Goal: Information Seeking & Learning: Compare options

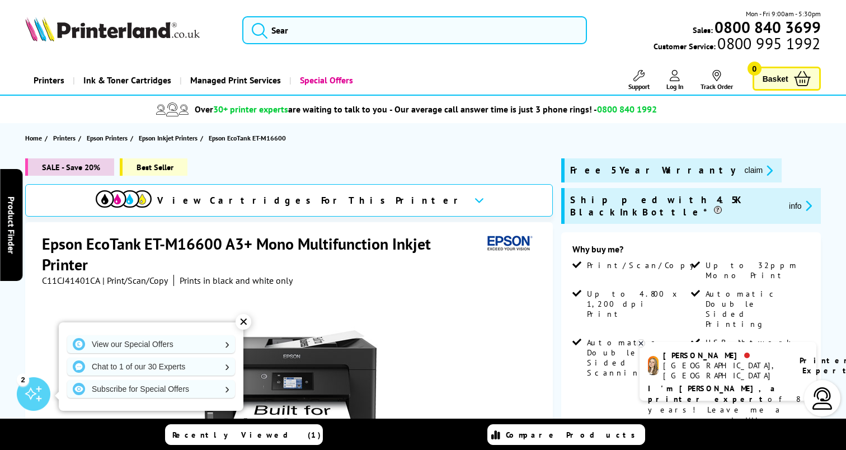
click at [246, 320] on div "✕" at bounding box center [244, 322] width 16 height 16
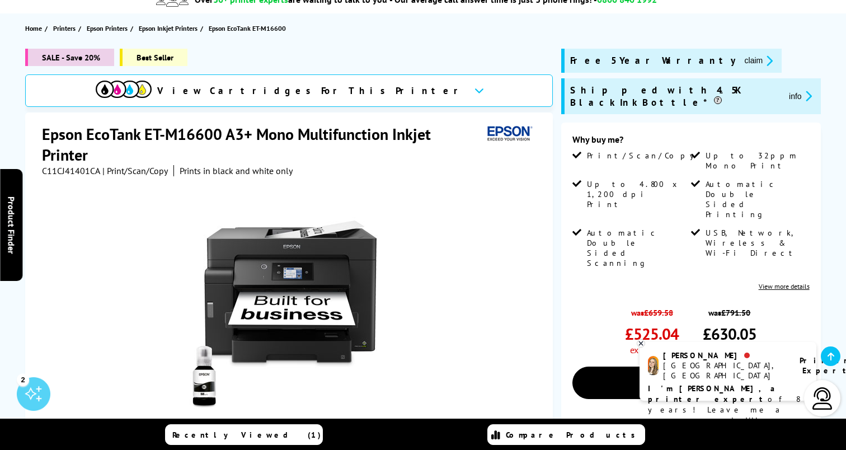
scroll to position [111, 0]
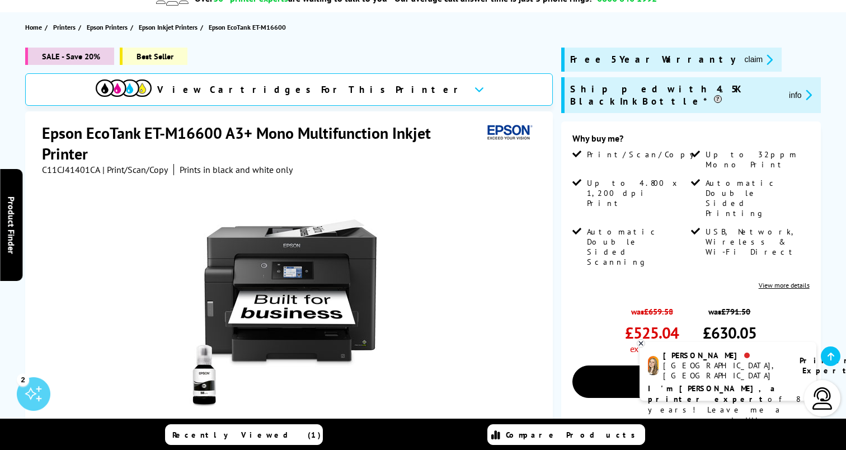
click at [778, 281] on link "View more details" at bounding box center [784, 285] width 51 height 8
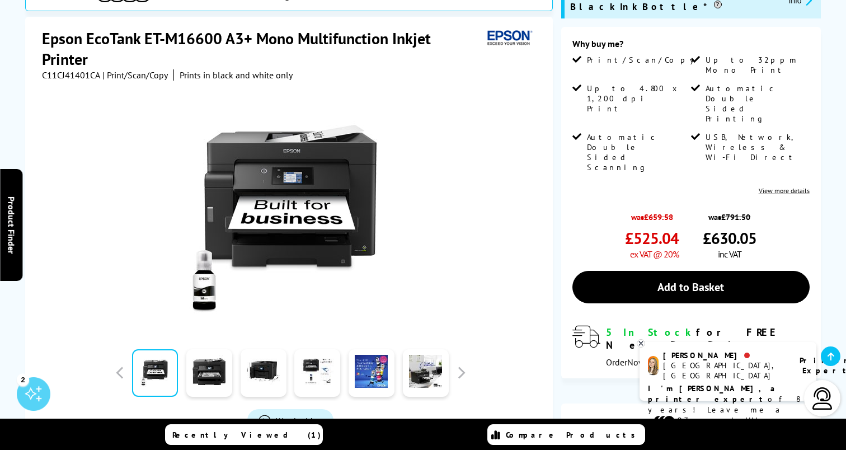
scroll to position [300, 0]
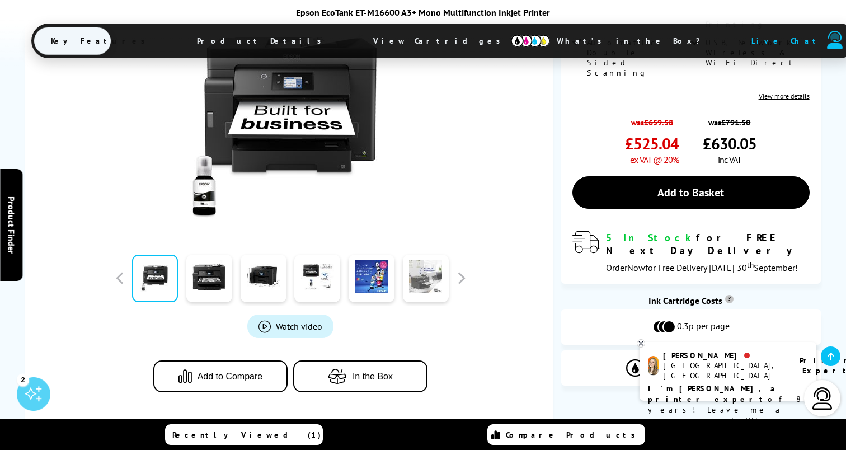
click at [414, 294] on link at bounding box center [426, 279] width 46 height 48
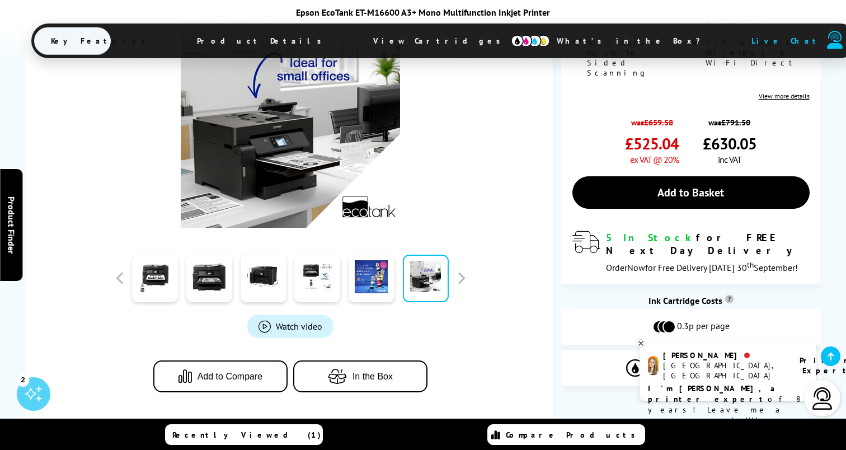
click at [531, 248] on div "Watch video Add to Compare In the Box" at bounding box center [290, 200] width 496 height 429
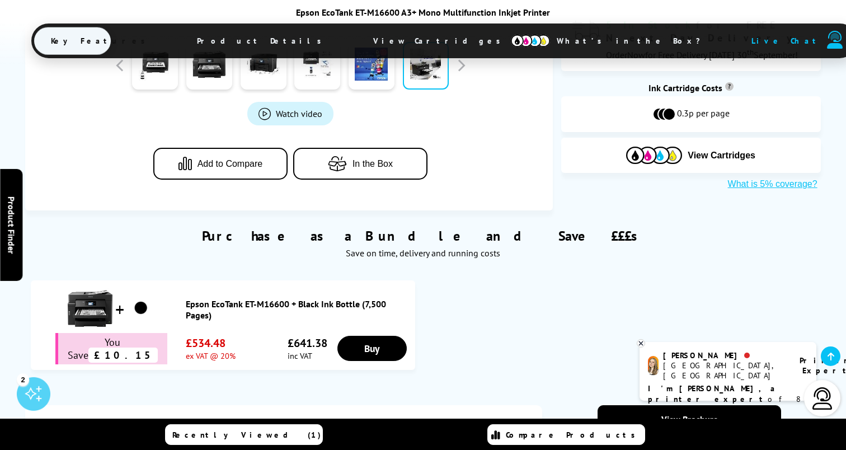
scroll to position [273, 0]
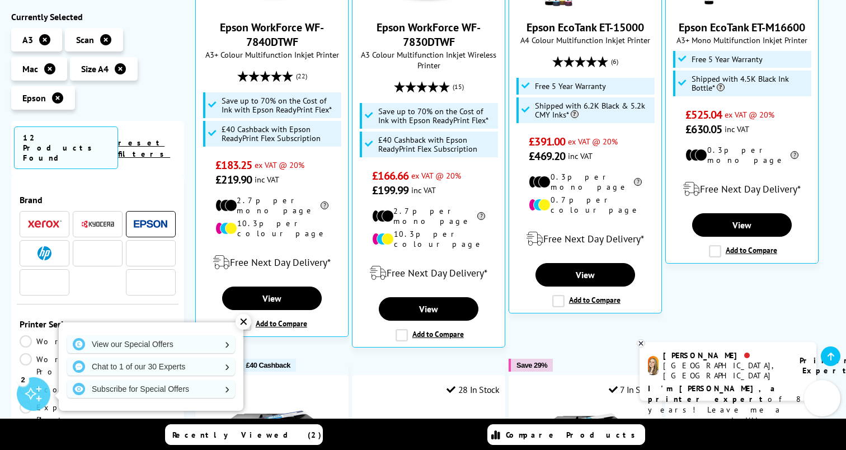
scroll to position [445, 0]
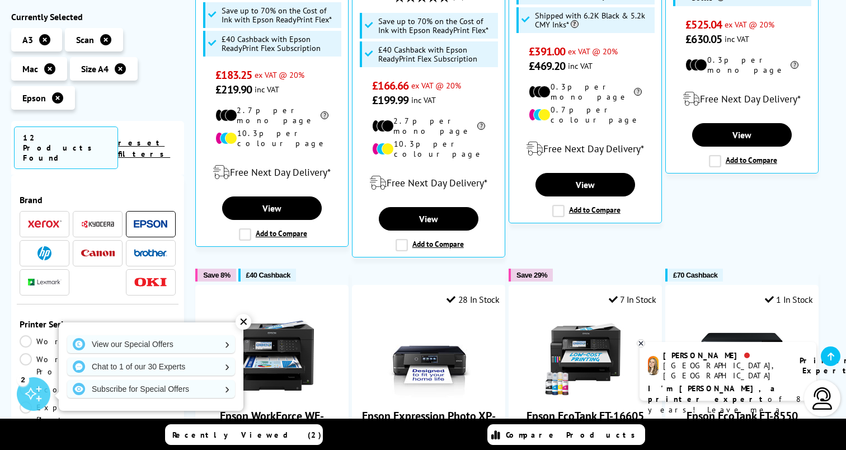
click at [243, 322] on div "✕" at bounding box center [244, 322] width 16 height 16
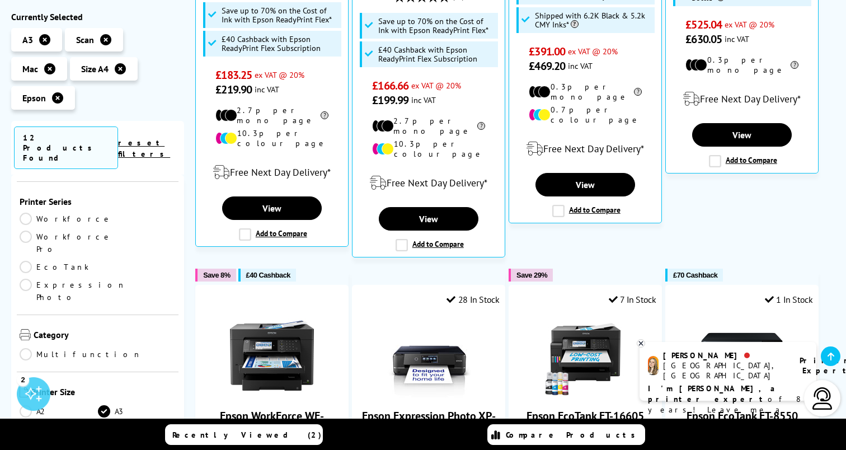
scroll to position [136, 0]
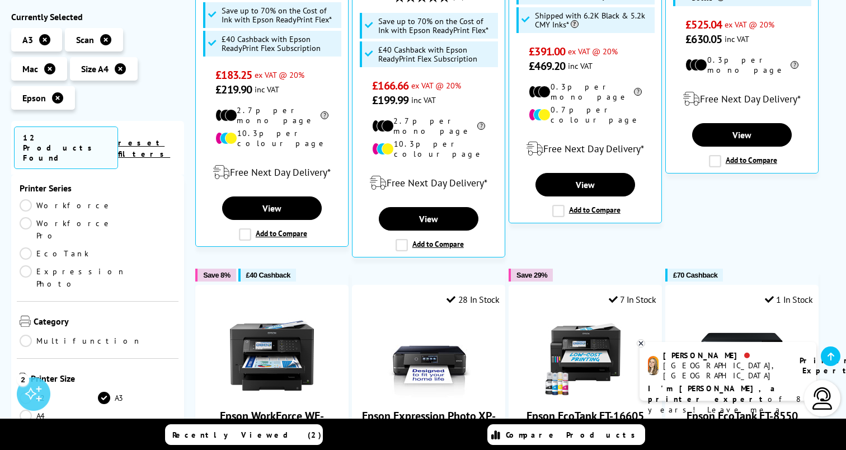
click at [24, 335] on link "Multifunction" at bounding box center [81, 341] width 122 height 12
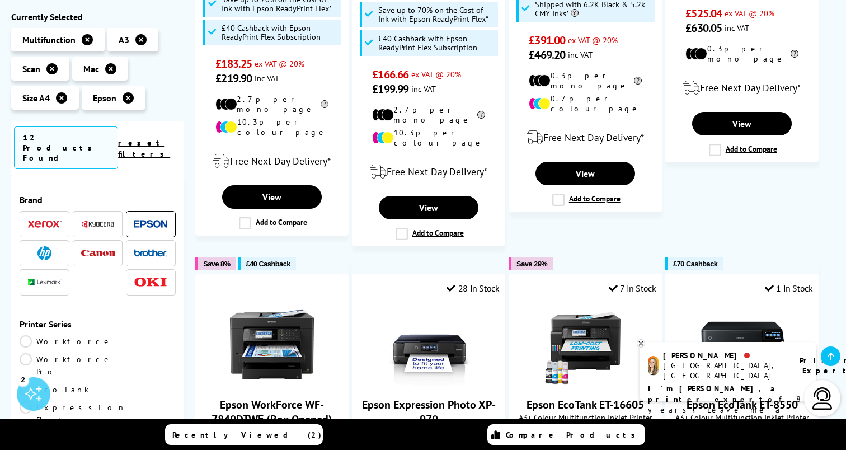
scroll to position [136, 0]
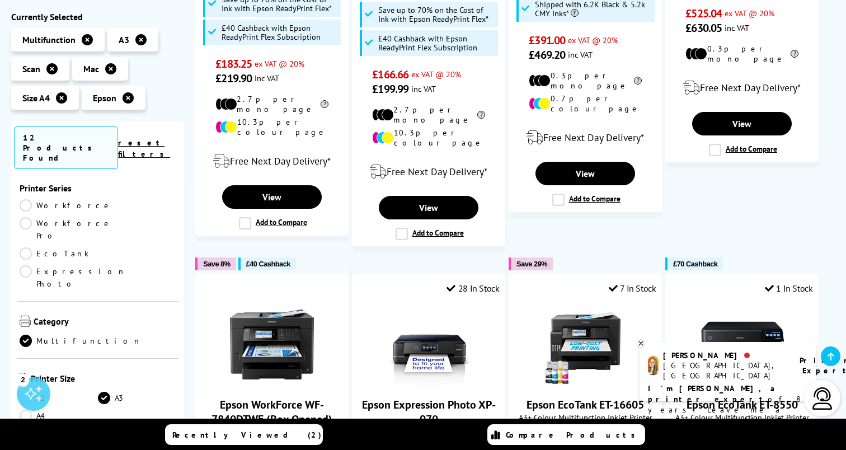
click at [30, 410] on link "A4" at bounding box center [59, 416] width 78 height 12
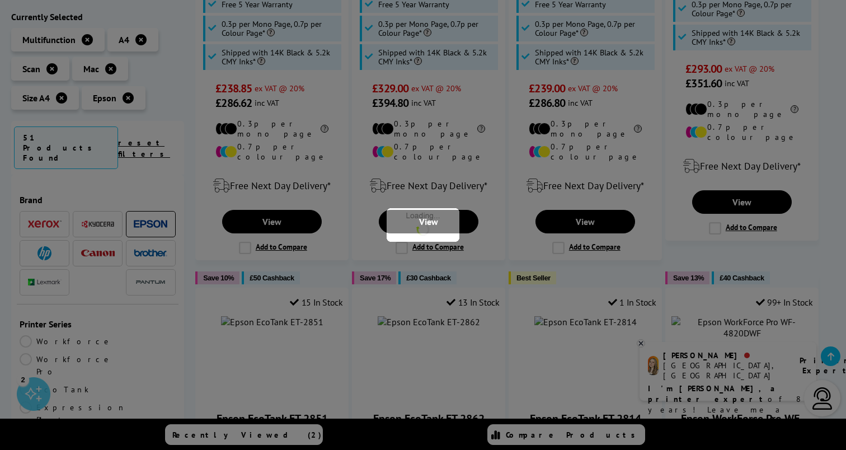
scroll to position [136, 0]
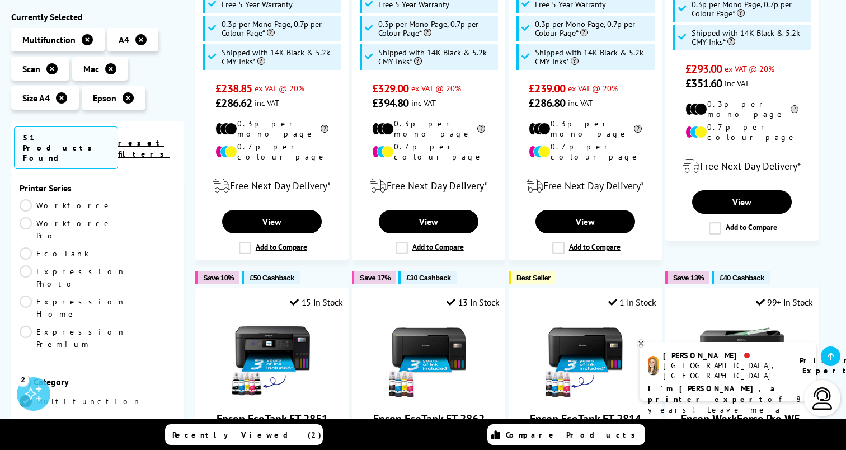
click at [105, 449] on link "A3" at bounding box center [137, 458] width 78 height 12
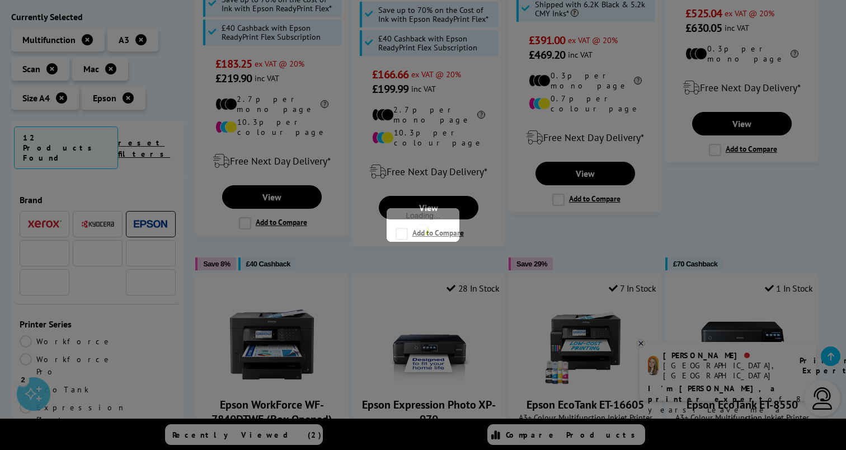
scroll to position [136, 0]
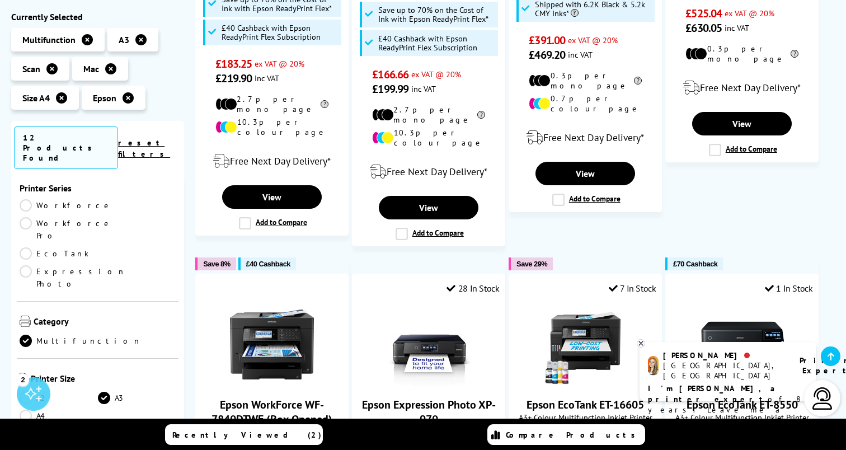
click at [25, 335] on link "Multifunction" at bounding box center [81, 341] width 122 height 12
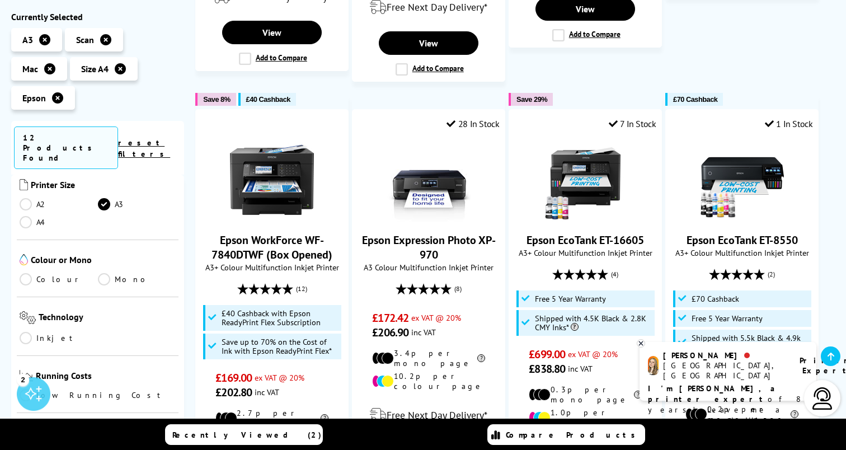
scroll to position [339, 0]
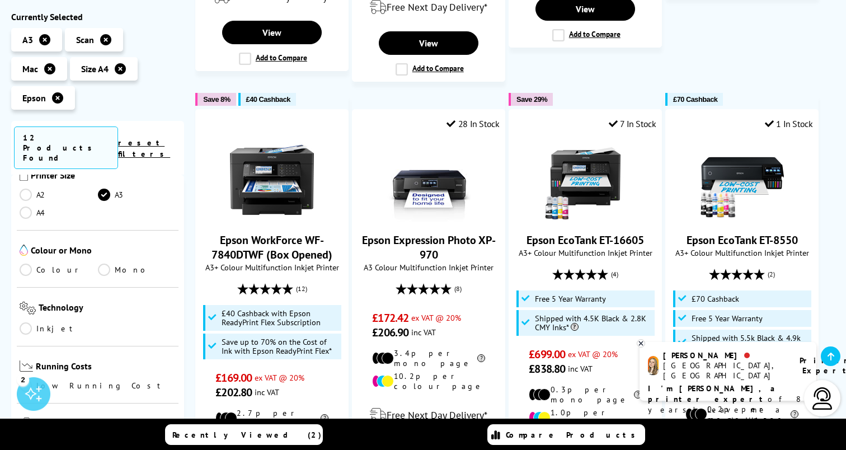
click at [24, 264] on link "Colour" at bounding box center [59, 270] width 78 height 12
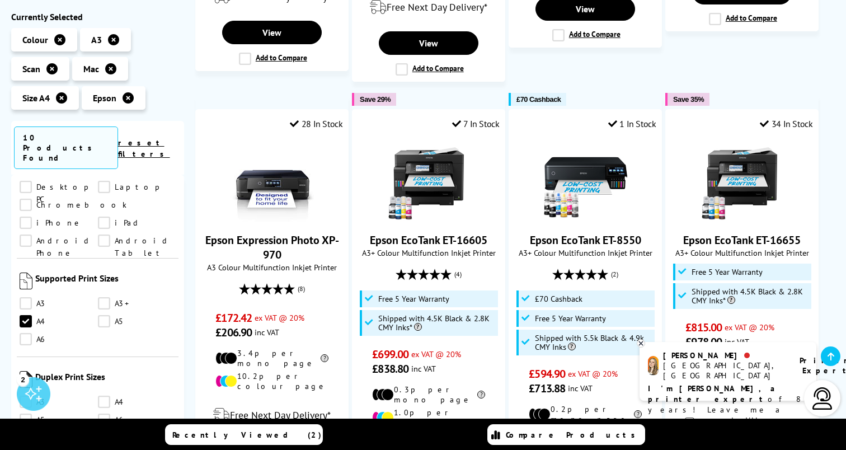
scroll to position [1002, 0]
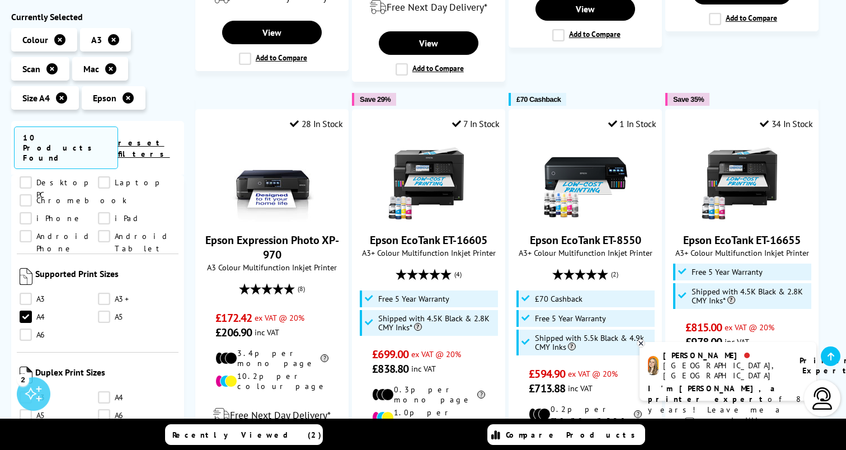
click at [26, 392] on link "A3" at bounding box center [59, 398] width 78 height 12
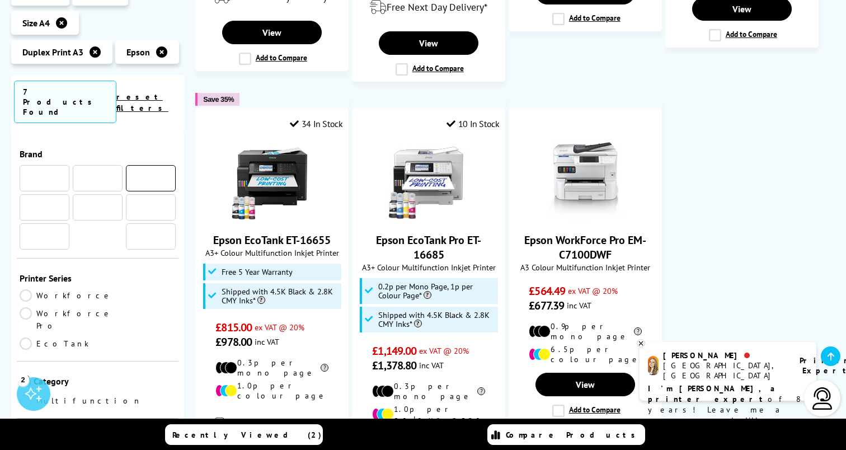
scroll to position [1002, 0]
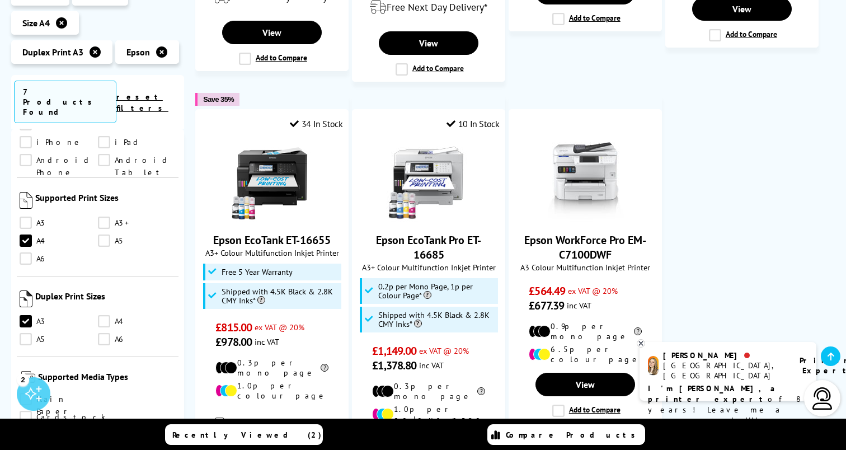
click at [98, 315] on link "A4" at bounding box center [137, 321] width 78 height 12
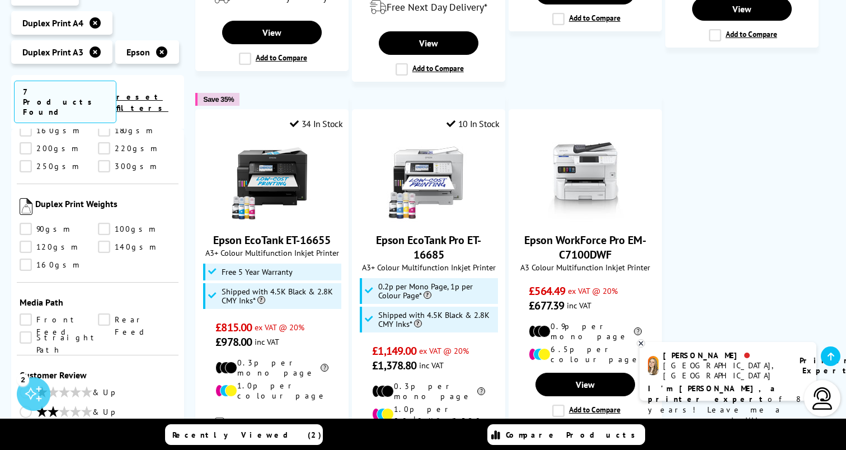
scroll to position [1500, 0]
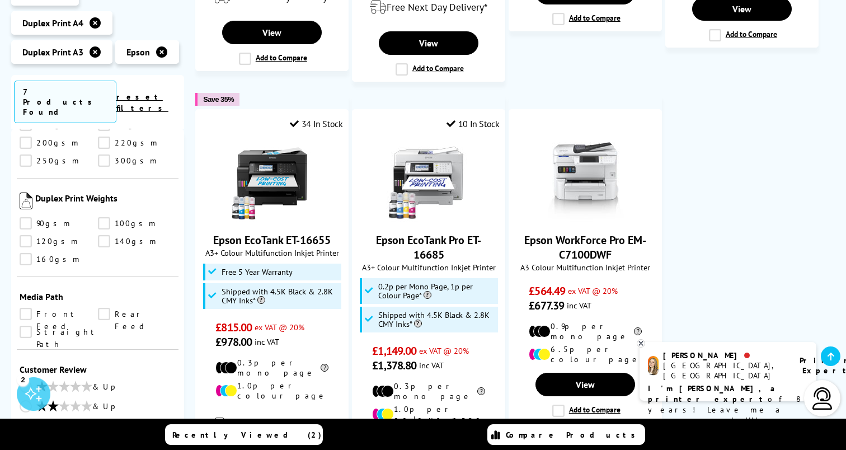
click at [28, 439] on link "& Up" at bounding box center [98, 446] width 156 height 14
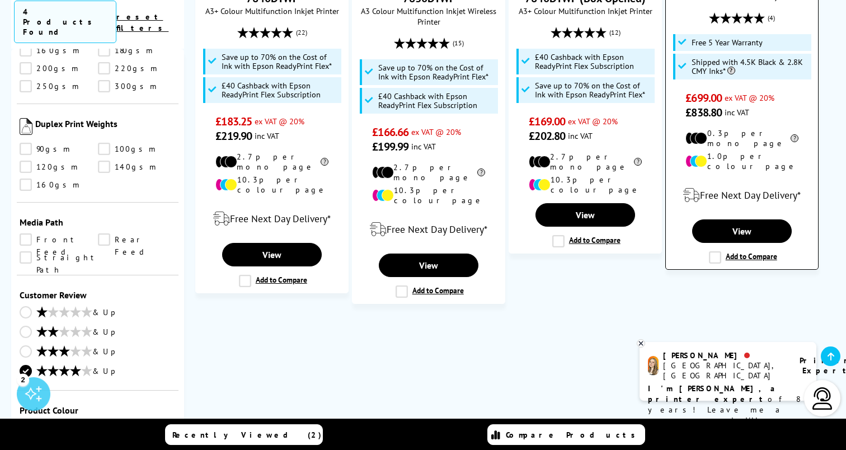
scroll to position [388, 0]
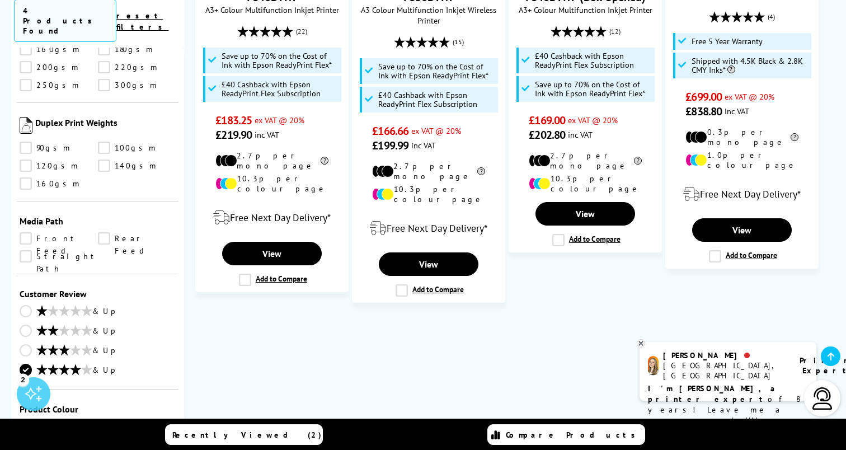
click at [641, 343] on icon at bounding box center [641, 343] width 4 height 4
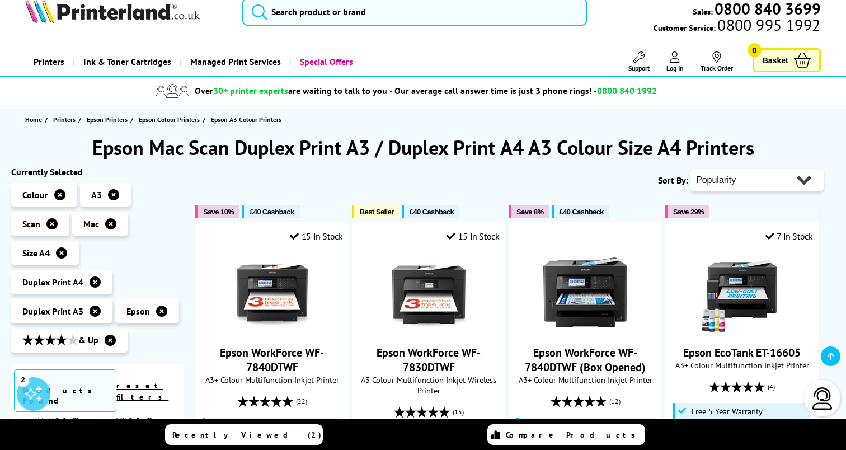
scroll to position [0, 0]
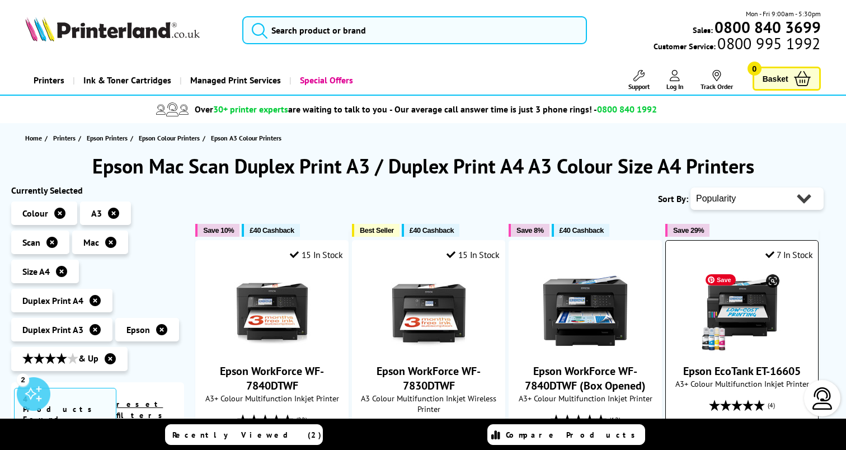
click at [776, 309] on img at bounding box center [742, 311] width 84 height 84
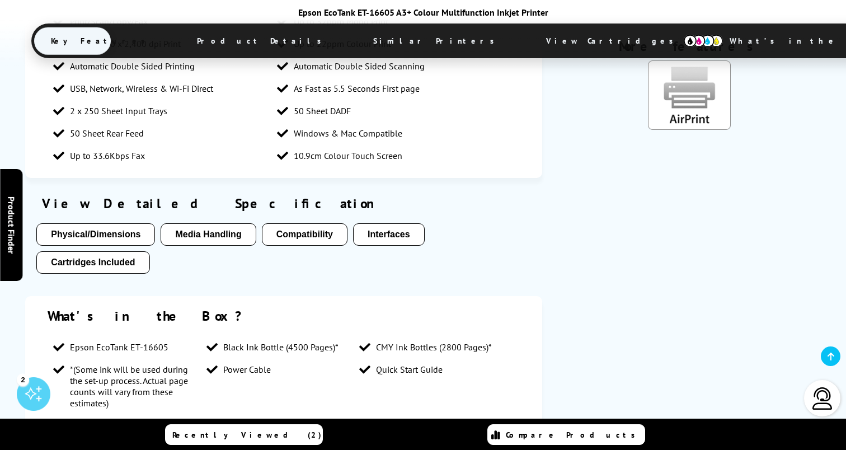
scroll to position [951, 0]
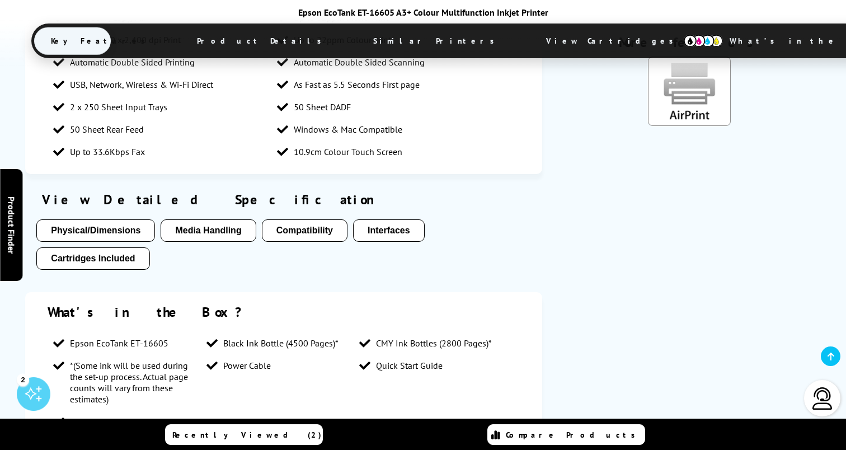
click at [128, 241] on button "Physical/Dimensions" at bounding box center [95, 230] width 119 height 22
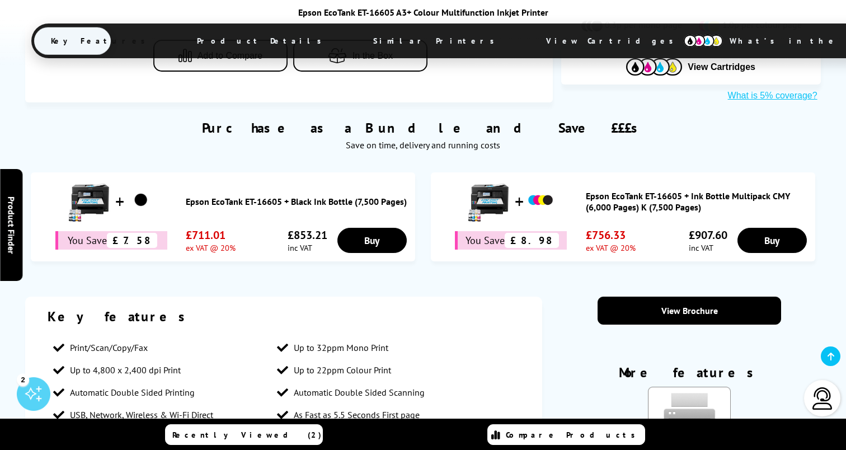
scroll to position [622, 0]
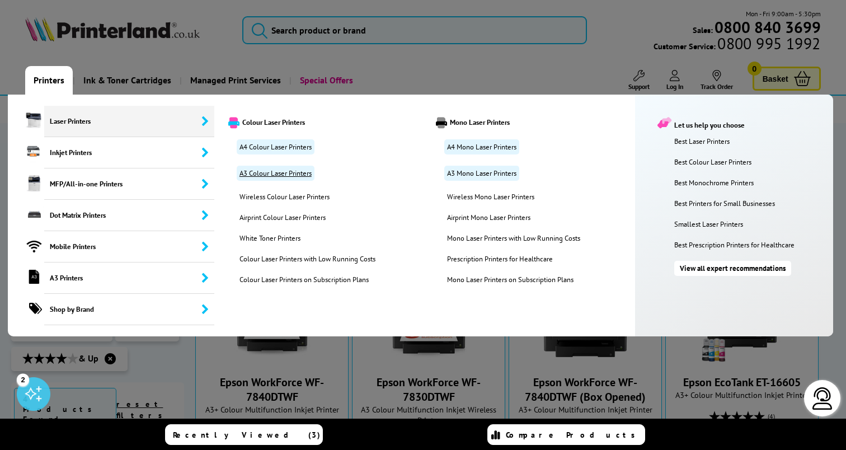
click at [293, 177] on link "A3 Colour Laser Printers" at bounding box center [276, 173] width 78 height 15
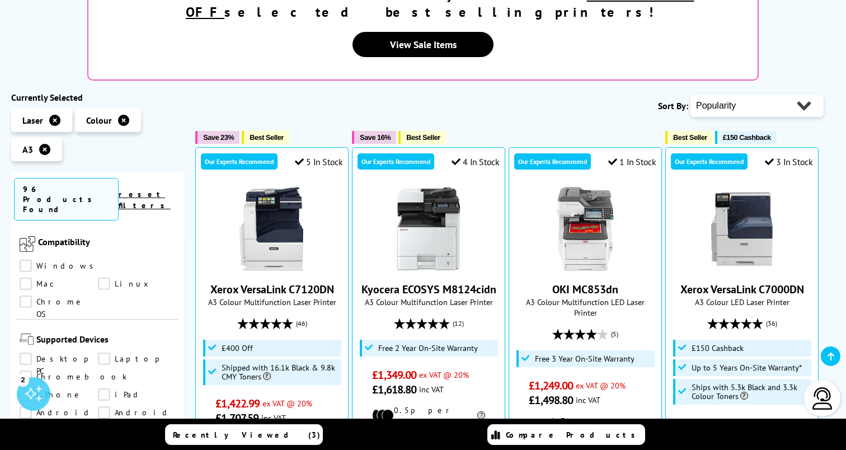
scroll to position [301, 0]
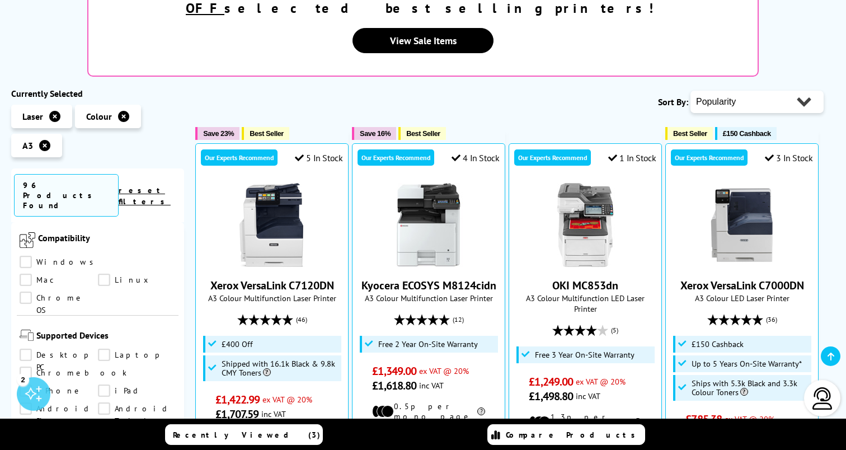
select select "Price Ascending"
click option "Price - Low to High" at bounding box center [0, 0] width 0 height 0
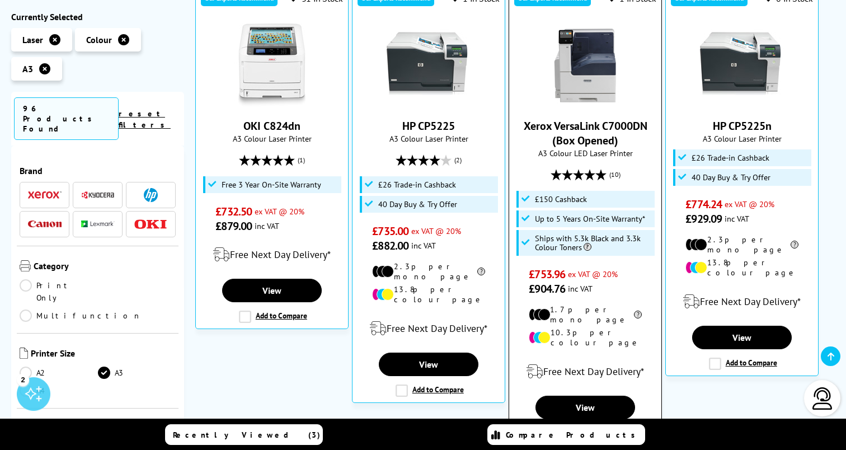
scroll to position [463, 0]
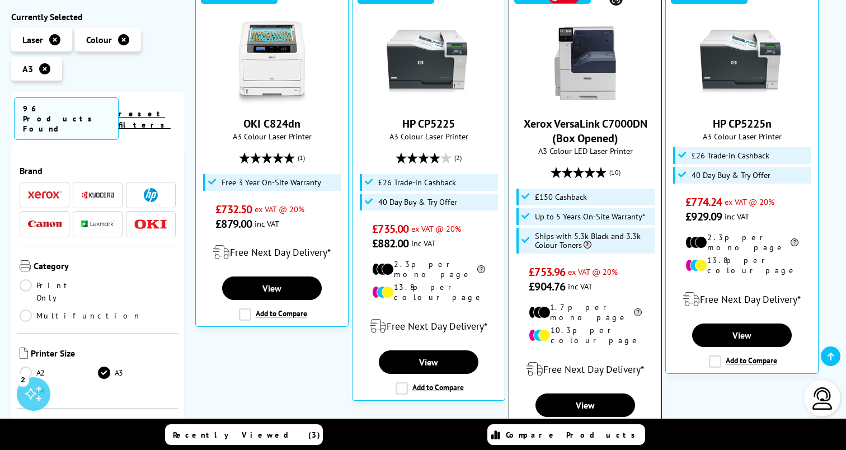
click at [594, 49] on img at bounding box center [585, 63] width 84 height 84
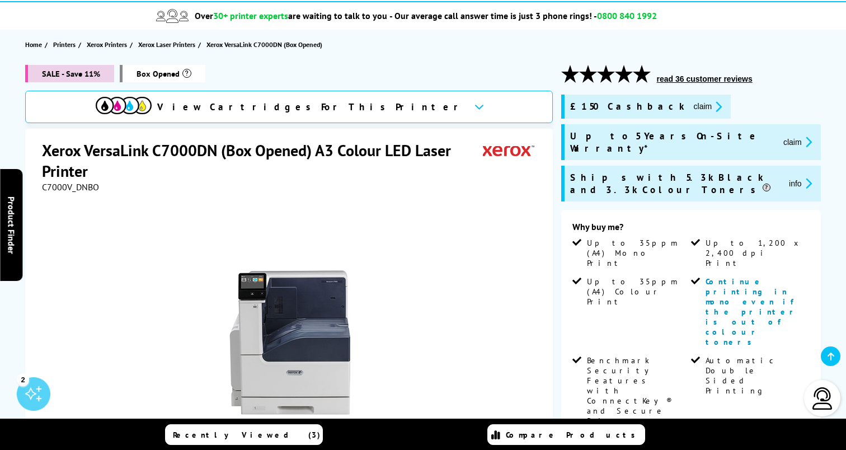
scroll to position [94, 0]
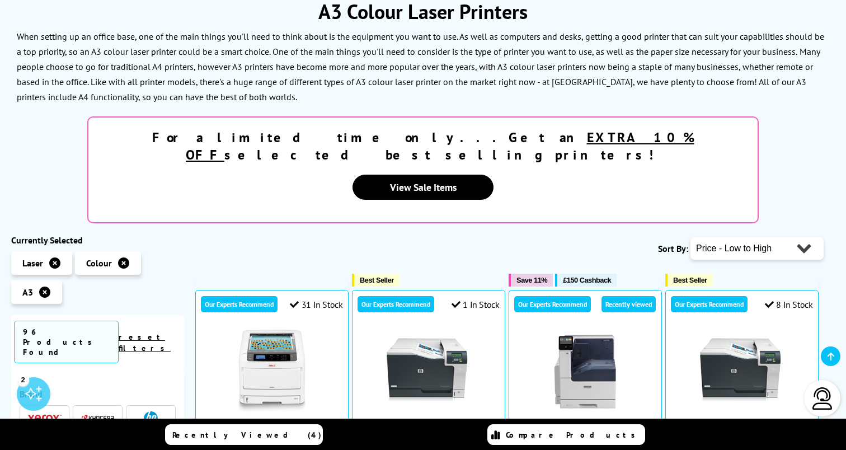
scroll to position [152, 0]
